Goal: Obtain resource: Obtain resource

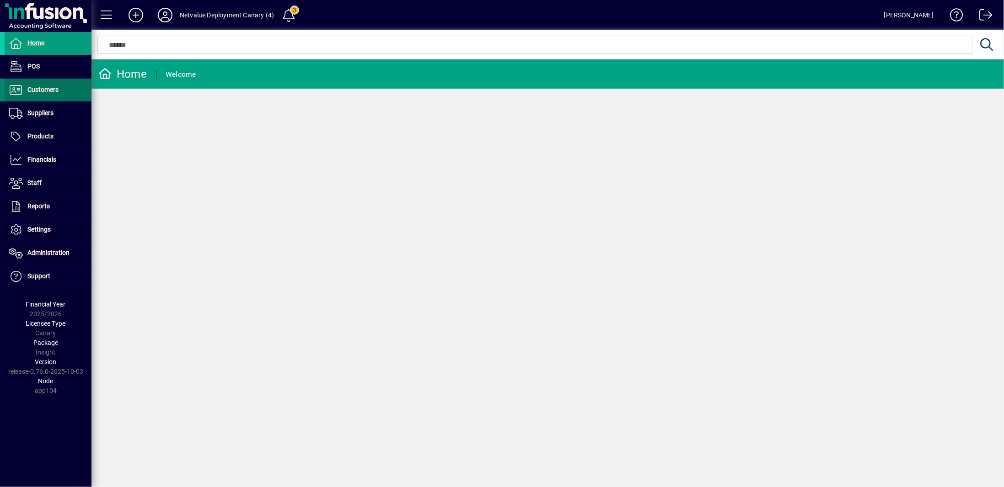
click at [44, 89] on span "Customers" at bounding box center [42, 89] width 31 height 7
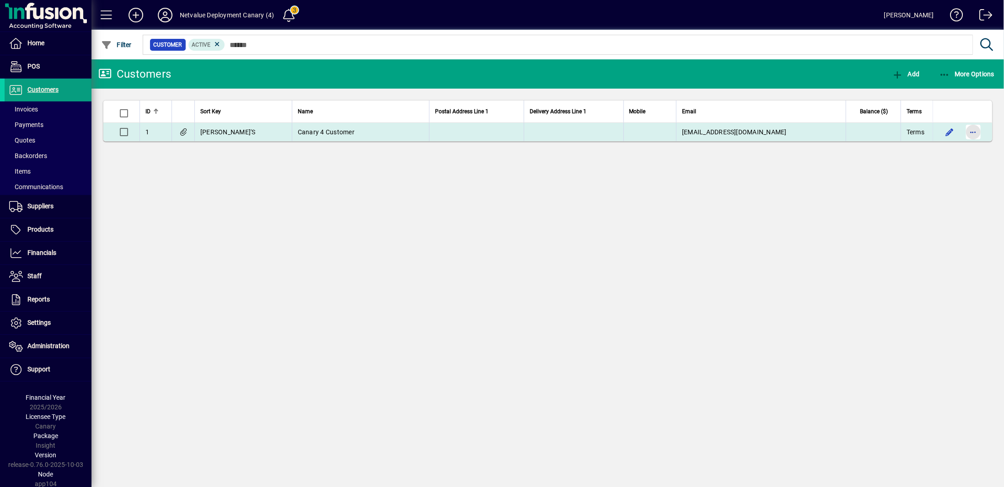
click at [969, 132] on span "button" at bounding box center [973, 132] width 22 height 22
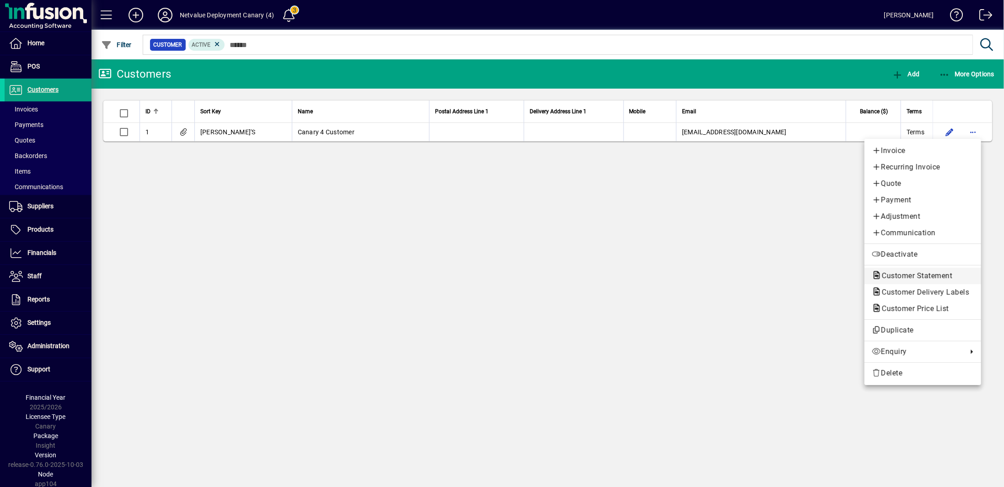
click at [895, 278] on span "Customer Statement" at bounding box center [914, 276] width 85 height 9
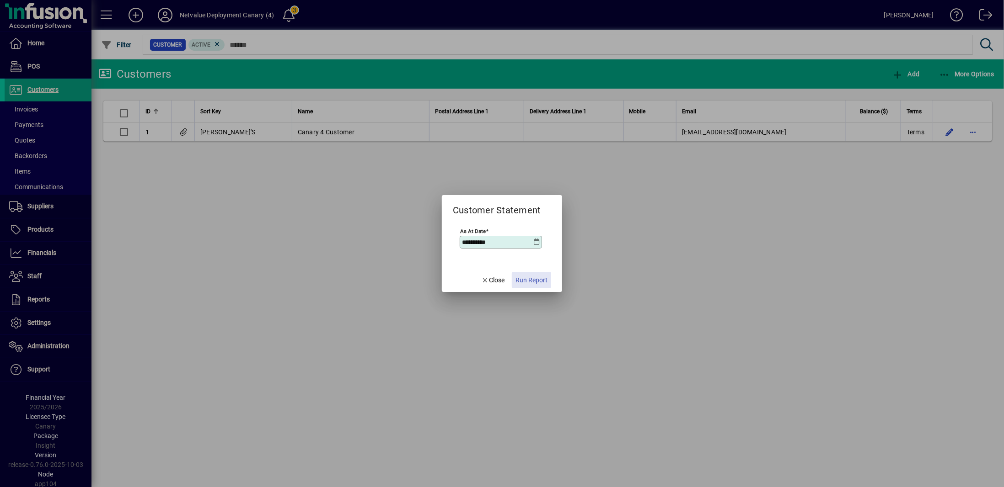
click at [540, 282] on span "Run Report" at bounding box center [531, 281] width 32 height 10
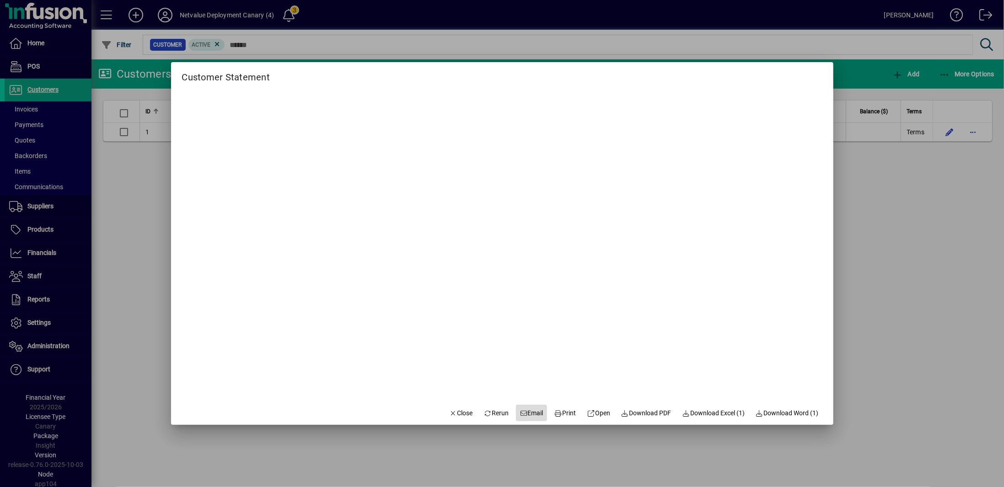
click at [525, 412] on span "Email" at bounding box center [531, 414] width 24 height 10
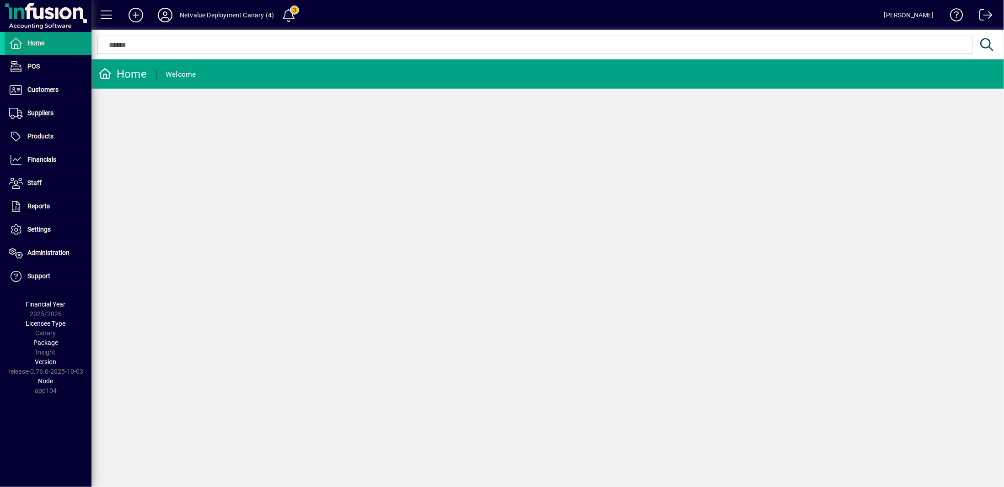
click at [166, 15] on icon at bounding box center [165, 15] width 18 height 15
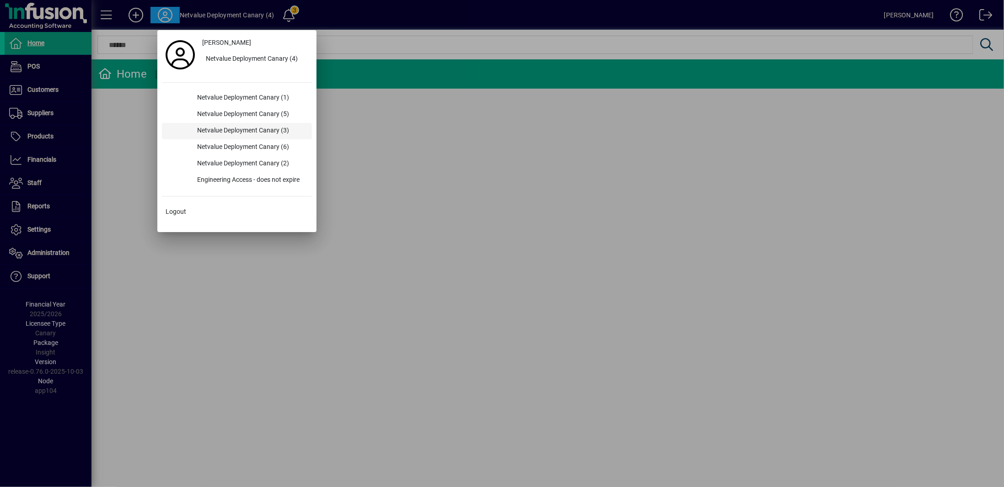
click at [257, 126] on div "Netvalue Deployment Canary (3)" at bounding box center [251, 131] width 122 height 16
